Goal: Find specific page/section: Find specific page/section

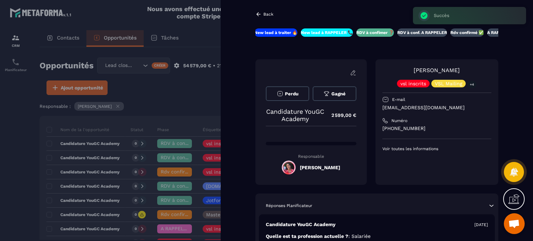
scroll to position [783, 0]
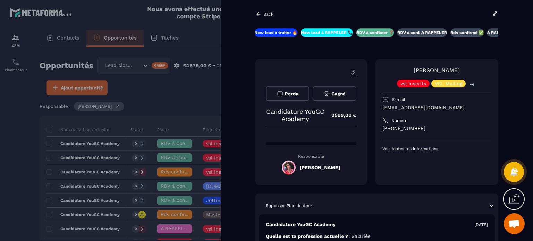
click at [263, 14] on div "Back" at bounding box center [265, 14] width 18 height 6
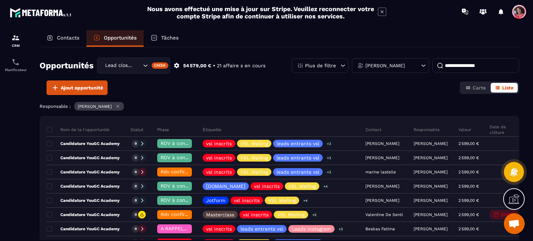
click at [72, 39] on p "Contacts" at bounding box center [68, 38] width 23 height 6
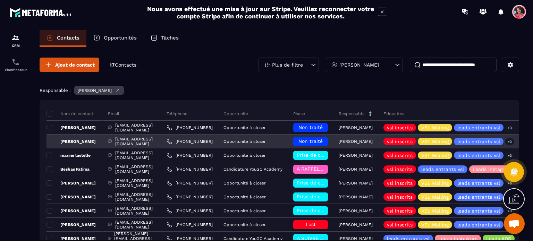
click at [323, 140] on span "Non traité" at bounding box center [311, 142] width 24 height 6
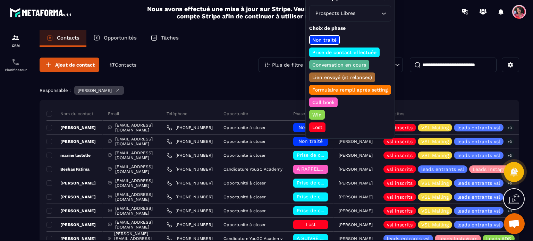
click at [331, 48] on div "Prise de contact effectuée" at bounding box center [344, 53] width 70 height 10
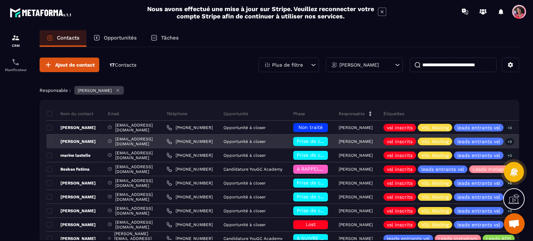
click at [344, 140] on span "Prise de contact effectuée" at bounding box center [329, 142] width 64 height 6
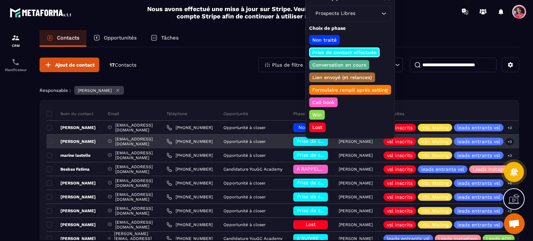
click at [345, 140] on span "Prise de contact effectuée" at bounding box center [329, 142] width 64 height 6
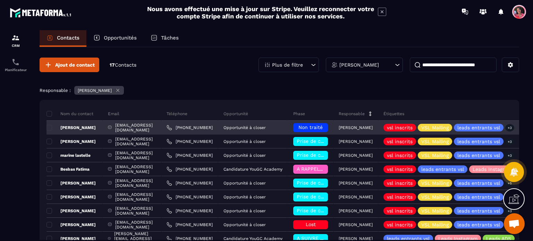
click at [152, 129] on div "[EMAIL_ADDRESS][DOMAIN_NAME]" at bounding box center [132, 128] width 59 height 14
click at [101, 126] on div "[PERSON_NAME]" at bounding box center [75, 128] width 56 height 14
